Goal: Navigation & Orientation: Find specific page/section

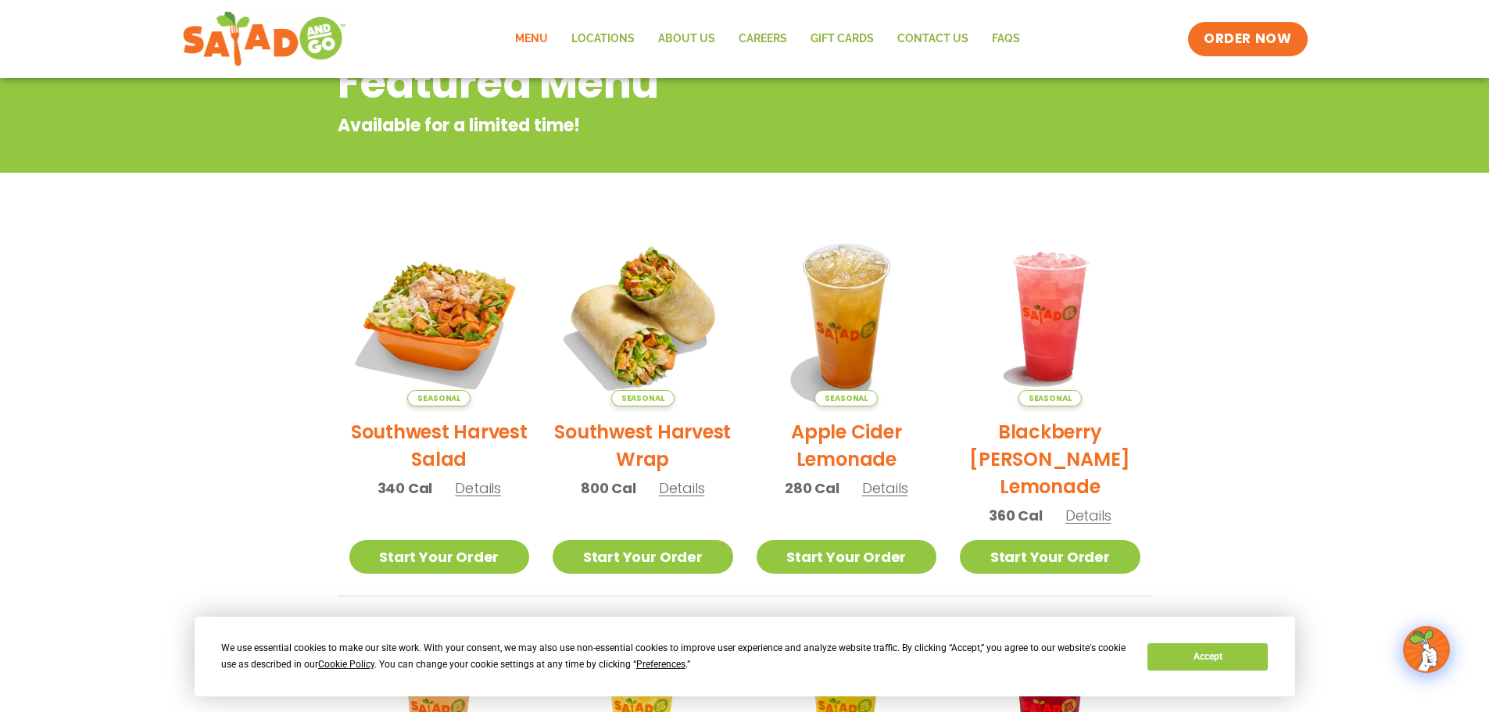
scroll to position [235, 0]
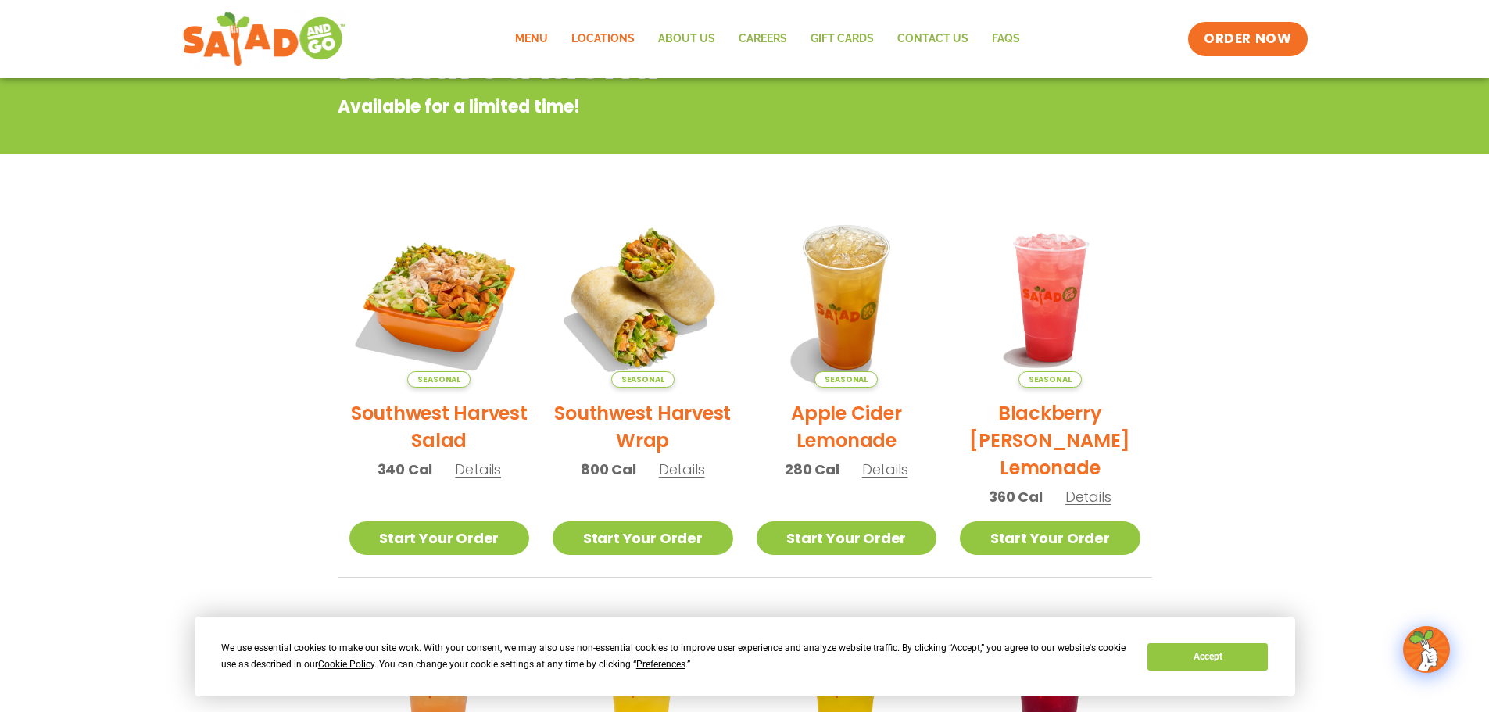
click at [616, 40] on link "Locations" at bounding box center [603, 39] width 87 height 36
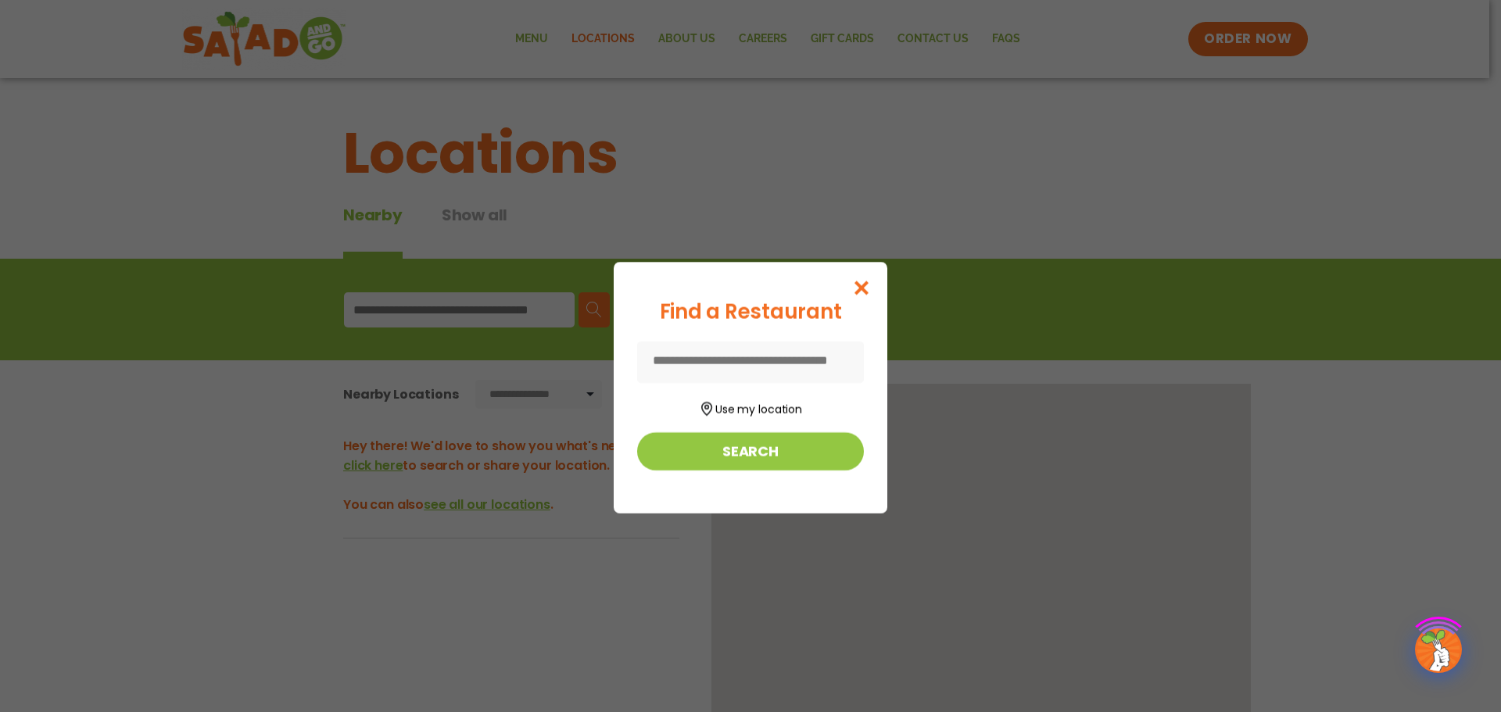
click at [492, 317] on div "Find a Restaurant Use my location Search" at bounding box center [750, 356] width 1501 height 712
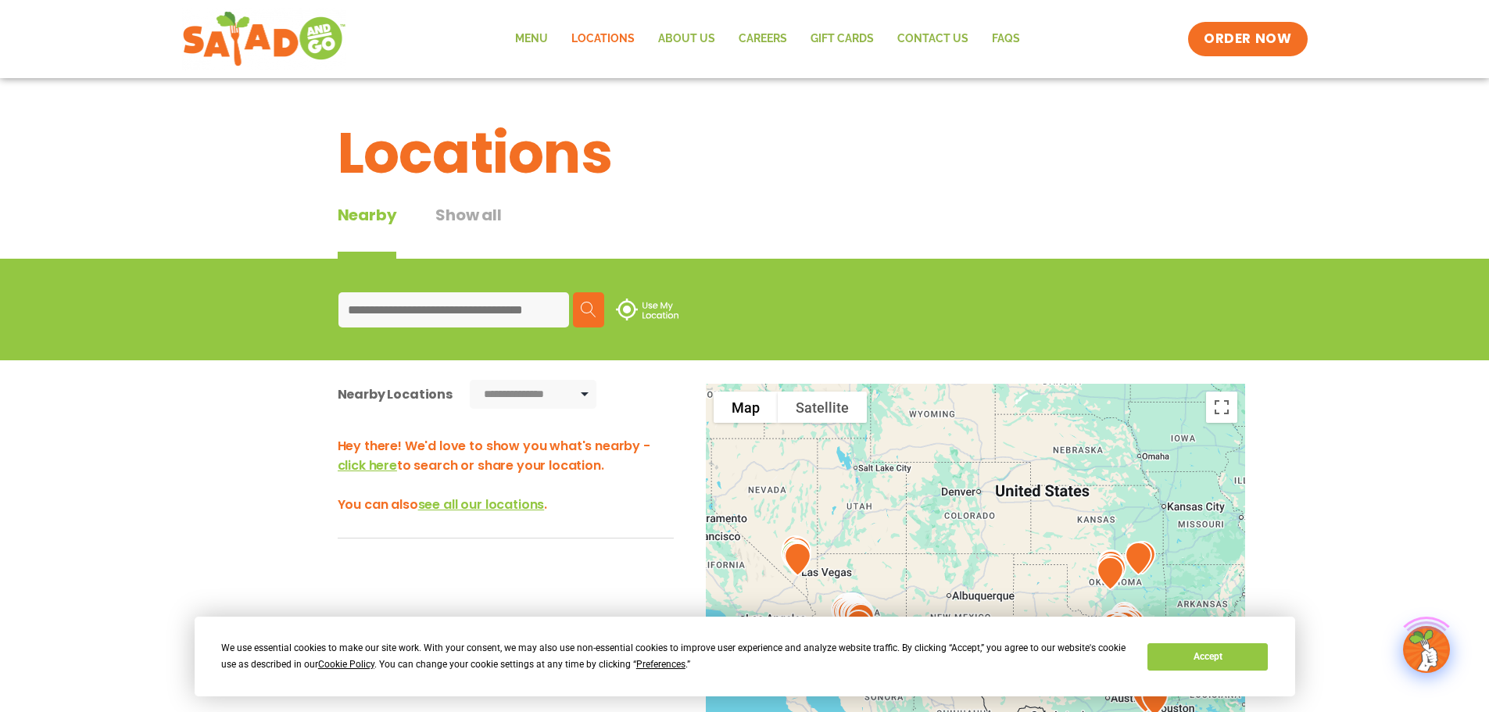
click at [473, 307] on input at bounding box center [454, 309] width 231 height 35
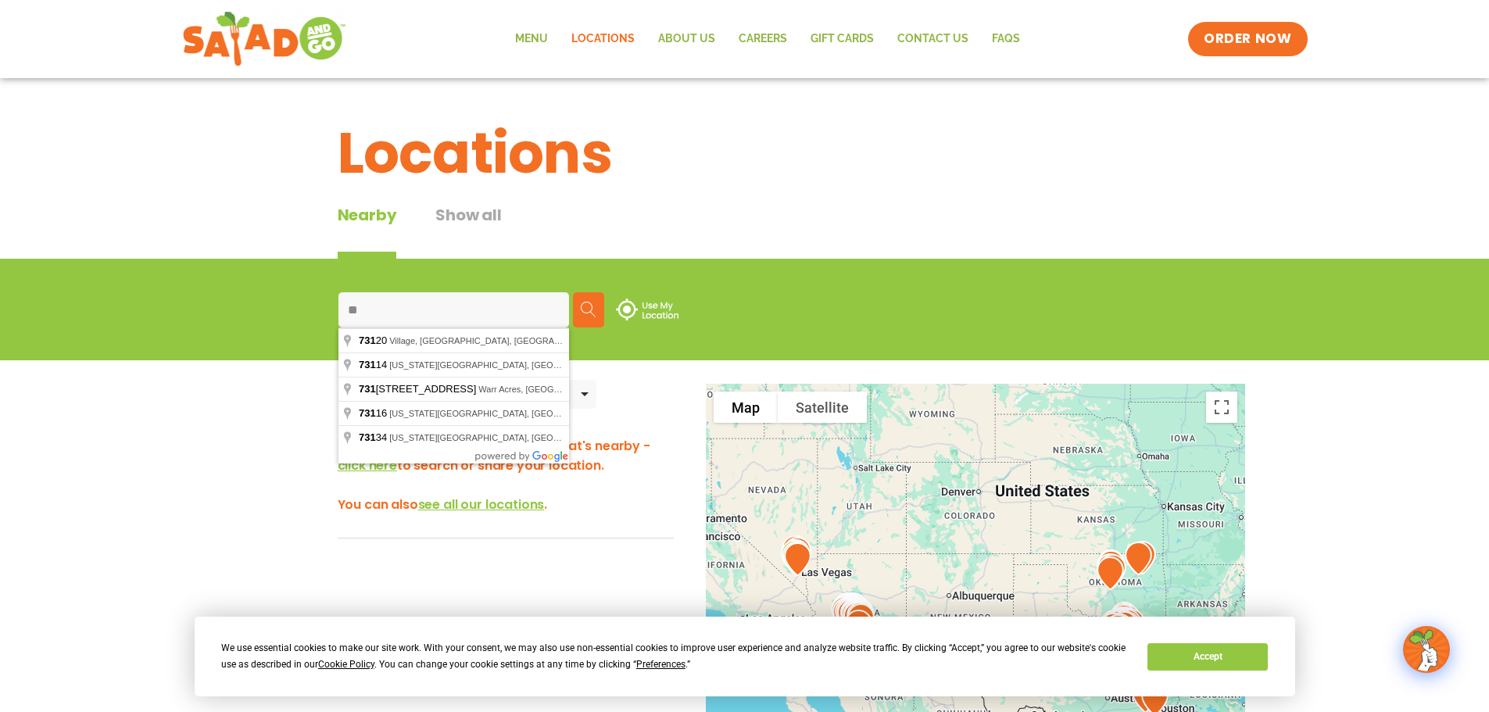
type input "*"
type input "**********"
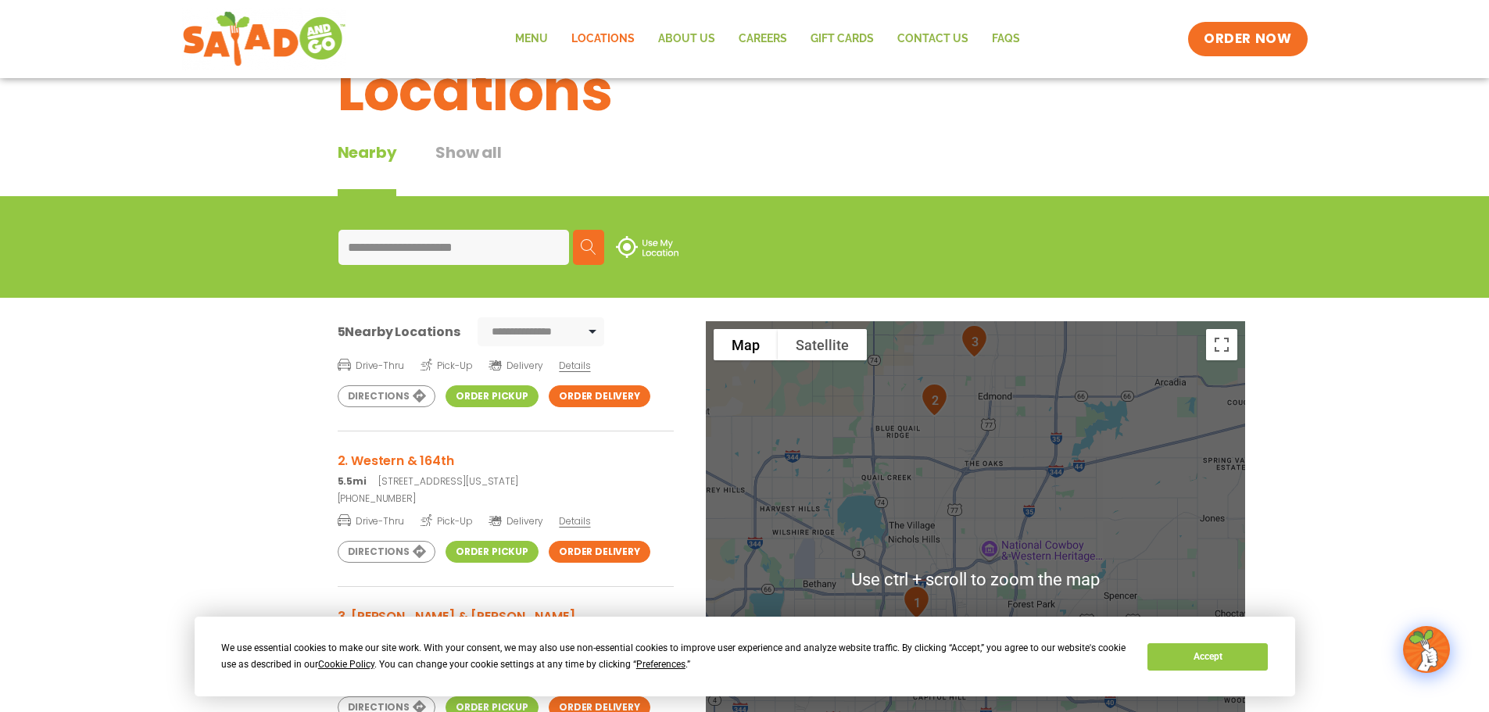
scroll to position [78, 0]
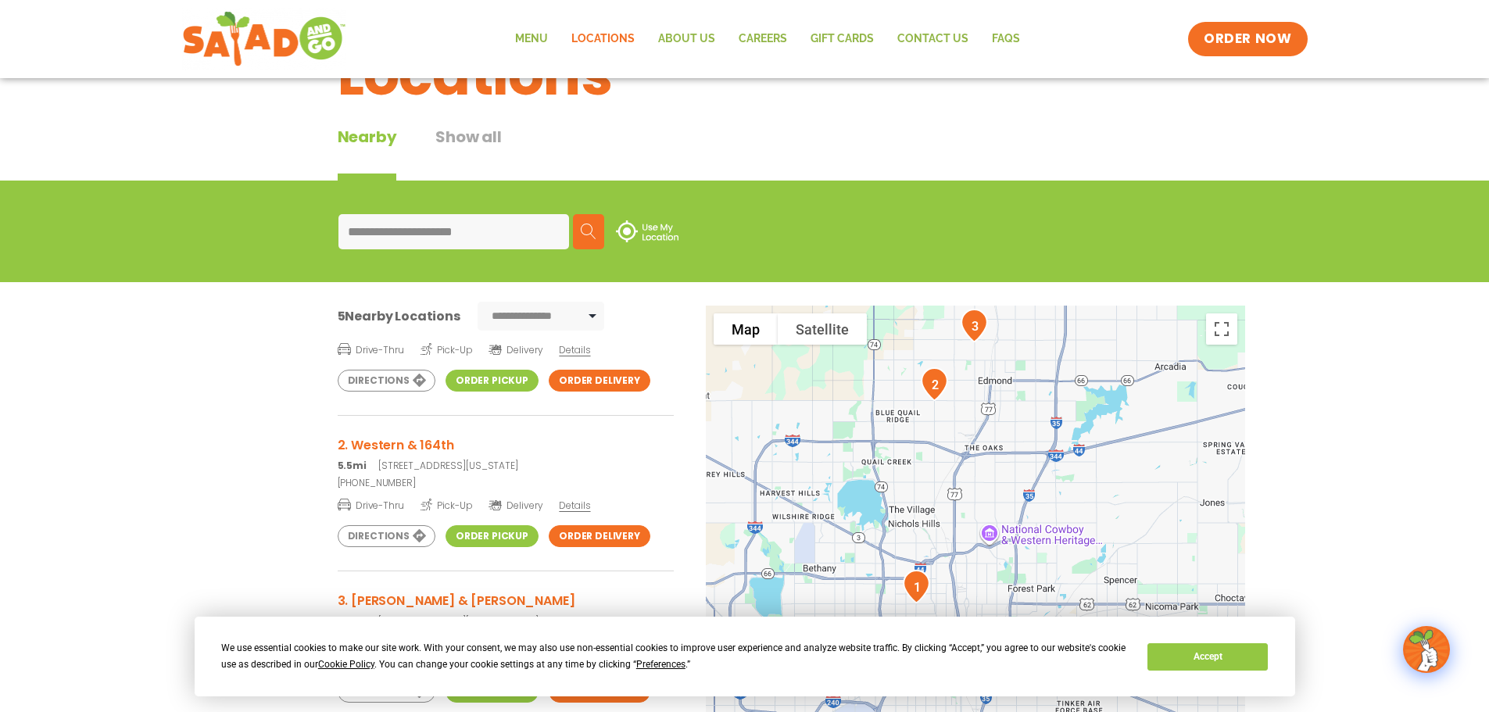
click at [938, 391] on img "2" at bounding box center [935, 384] width 40 height 46
